Goal: Task Accomplishment & Management: Use online tool/utility

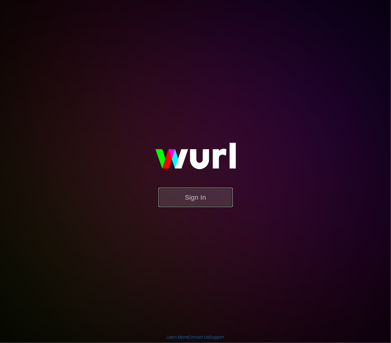
click at [196, 204] on button "Sign In" at bounding box center [195, 197] width 74 height 19
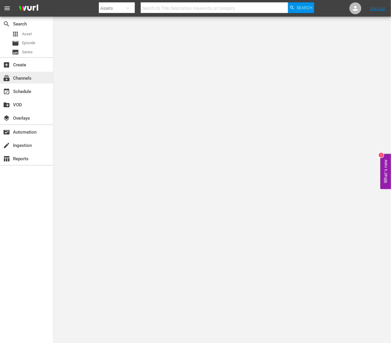
click at [28, 79] on div "subscriptions Channels" at bounding box center [16, 77] width 33 height 5
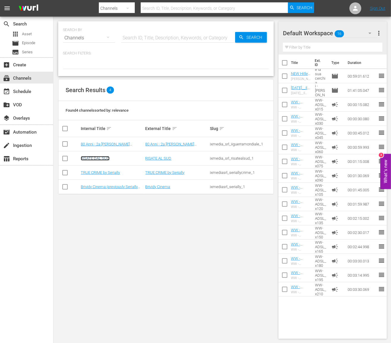
click at [92, 158] on link "RISATE DAL SUD" at bounding box center [95, 158] width 29 height 4
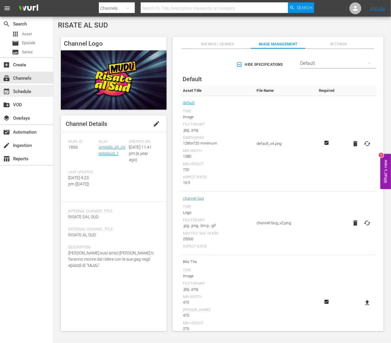
click at [18, 92] on div "event_available Schedule" at bounding box center [16, 90] width 33 height 5
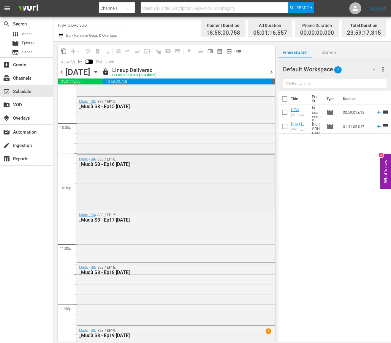
scroll to position [2666, 0]
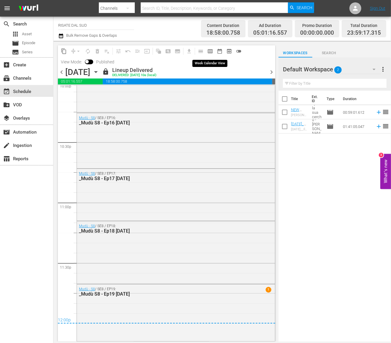
click at [211, 52] on span "calendar_view_week_outlined" at bounding box center [210, 51] width 6 height 6
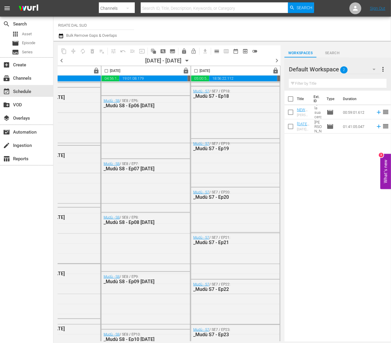
scroll to position [0, 422]
